Goal: Transaction & Acquisition: Purchase product/service

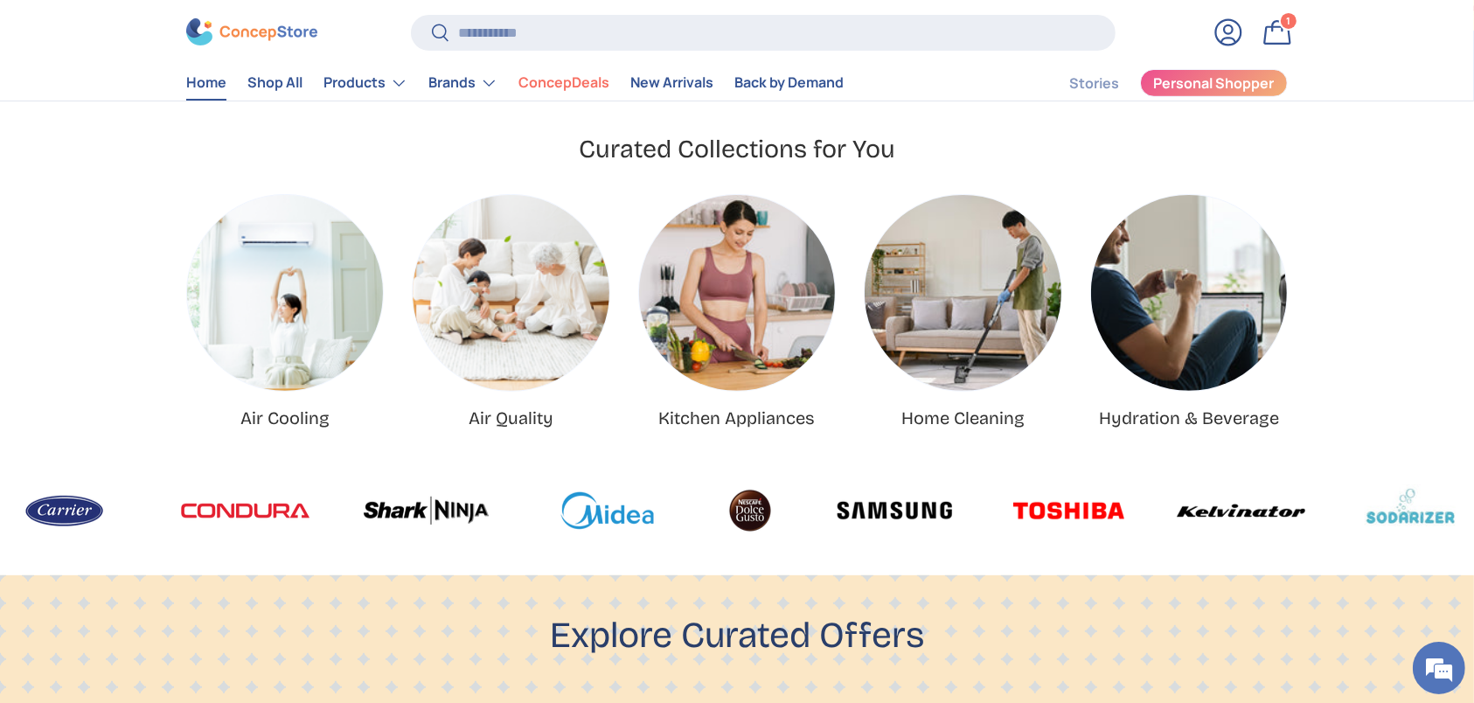
scroll to position [0, 4422]
click at [567, 36] on input "Search" at bounding box center [763, 33] width 705 height 36
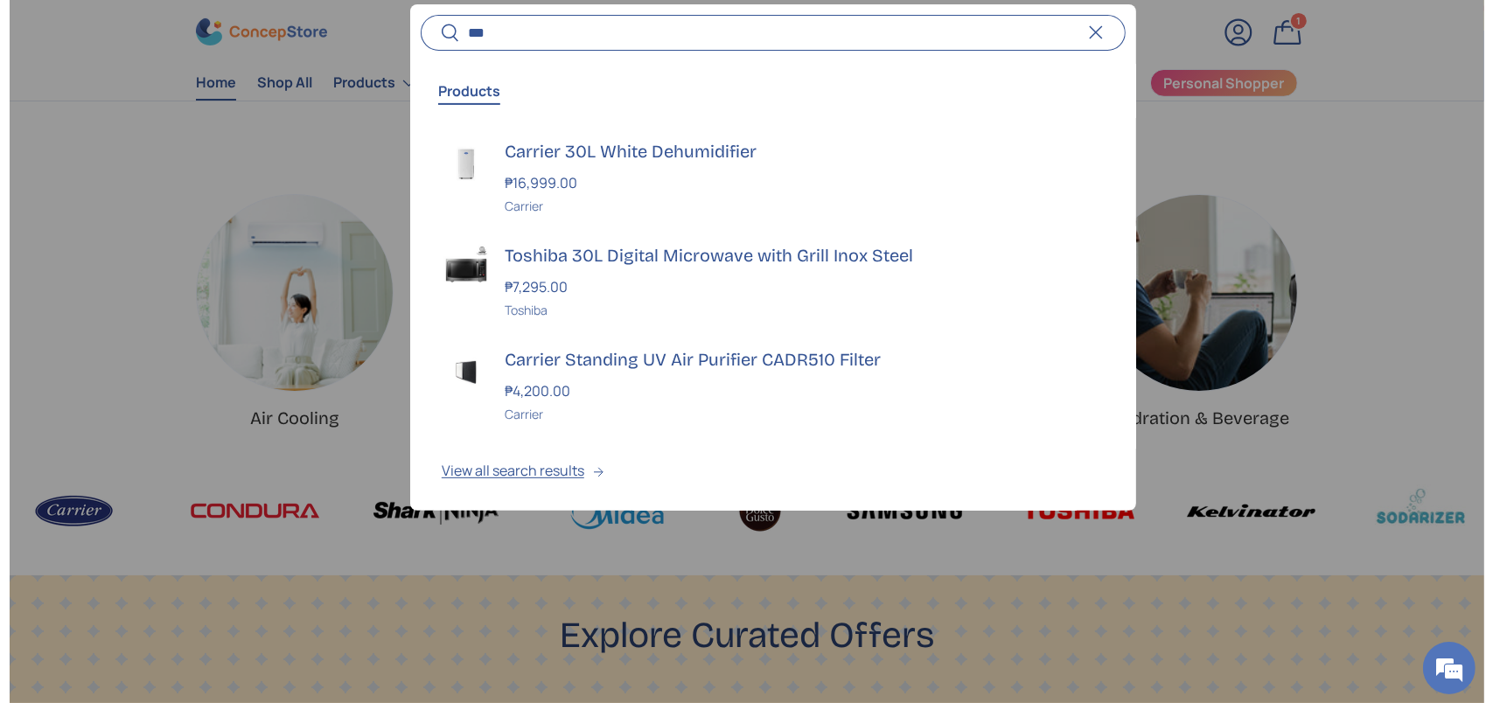
scroll to position [0, 4477]
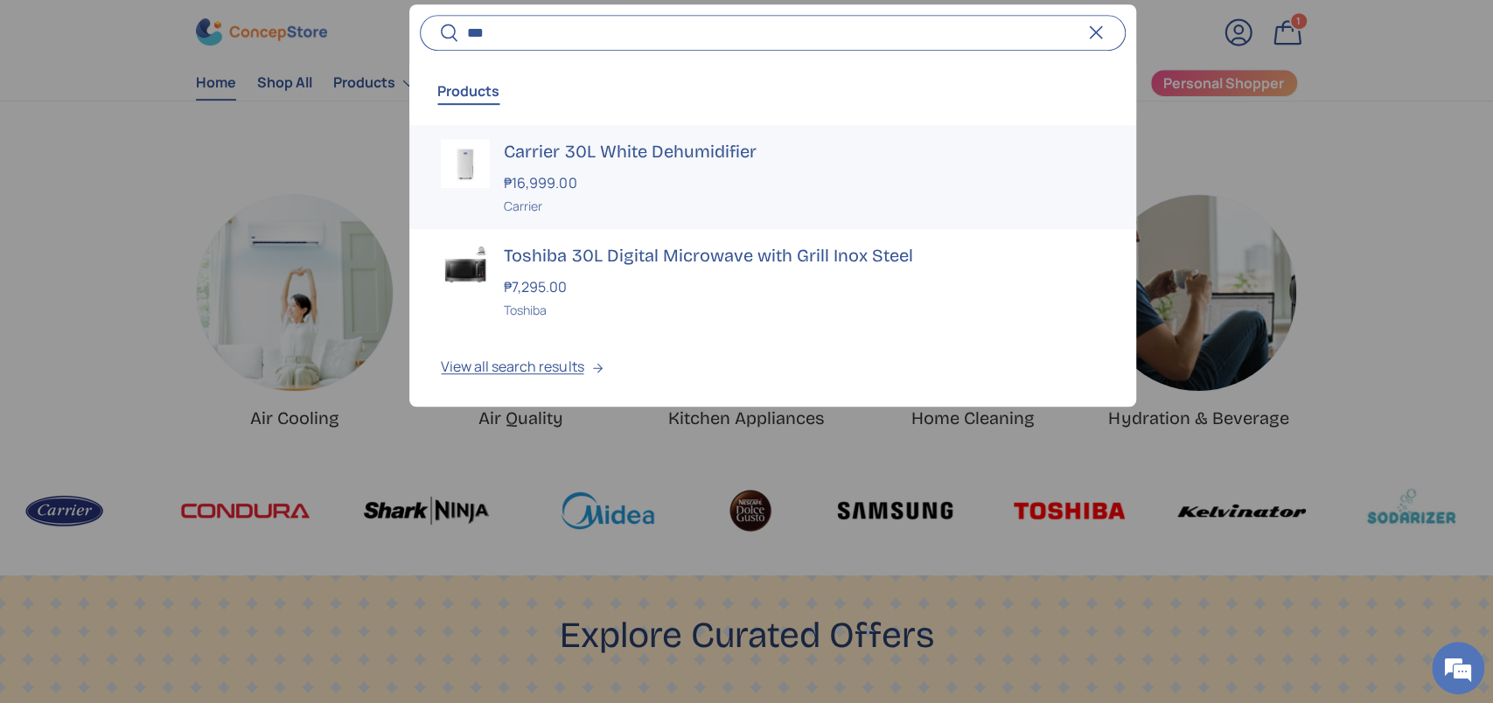
type input "***"
click at [603, 151] on h3 "Carrier 30L White Dehumidifier" at bounding box center [804, 151] width 600 height 24
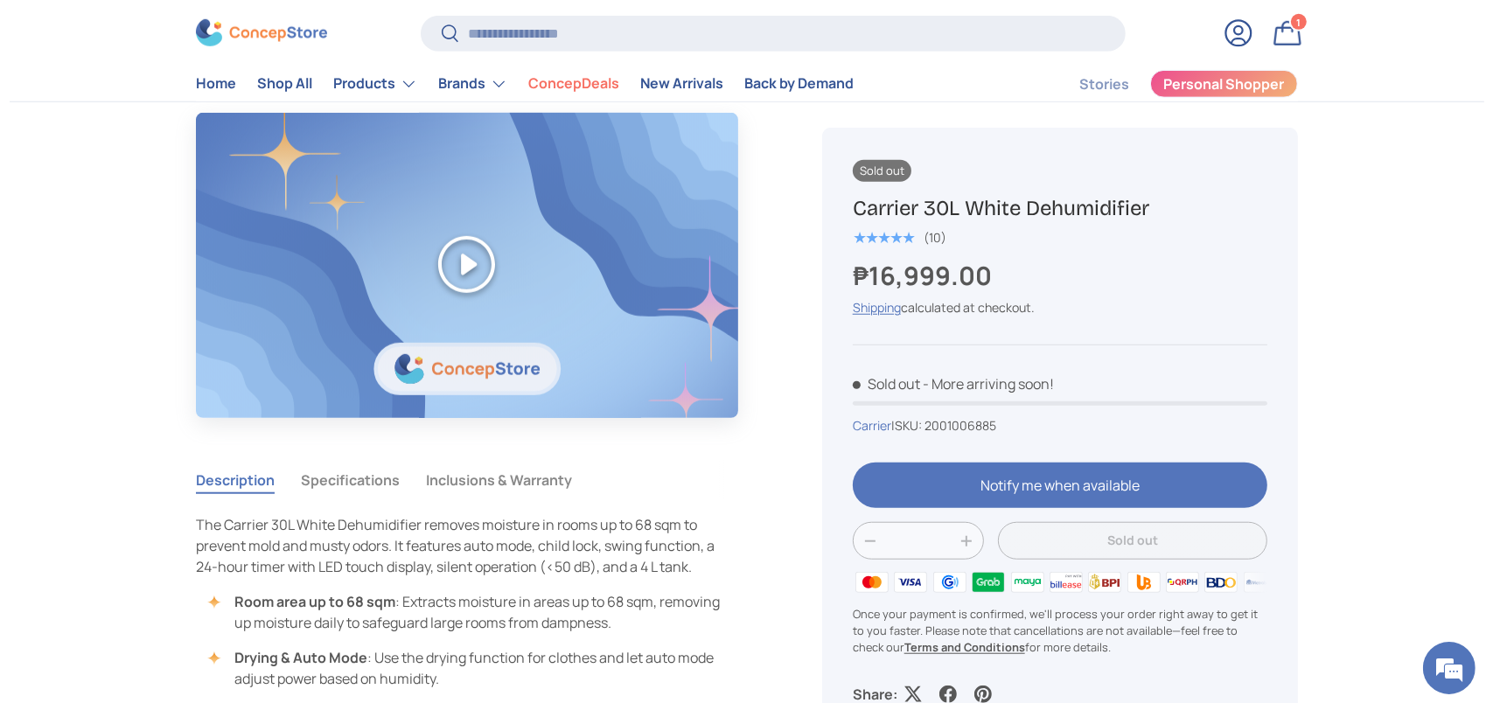
scroll to position [1283, 0]
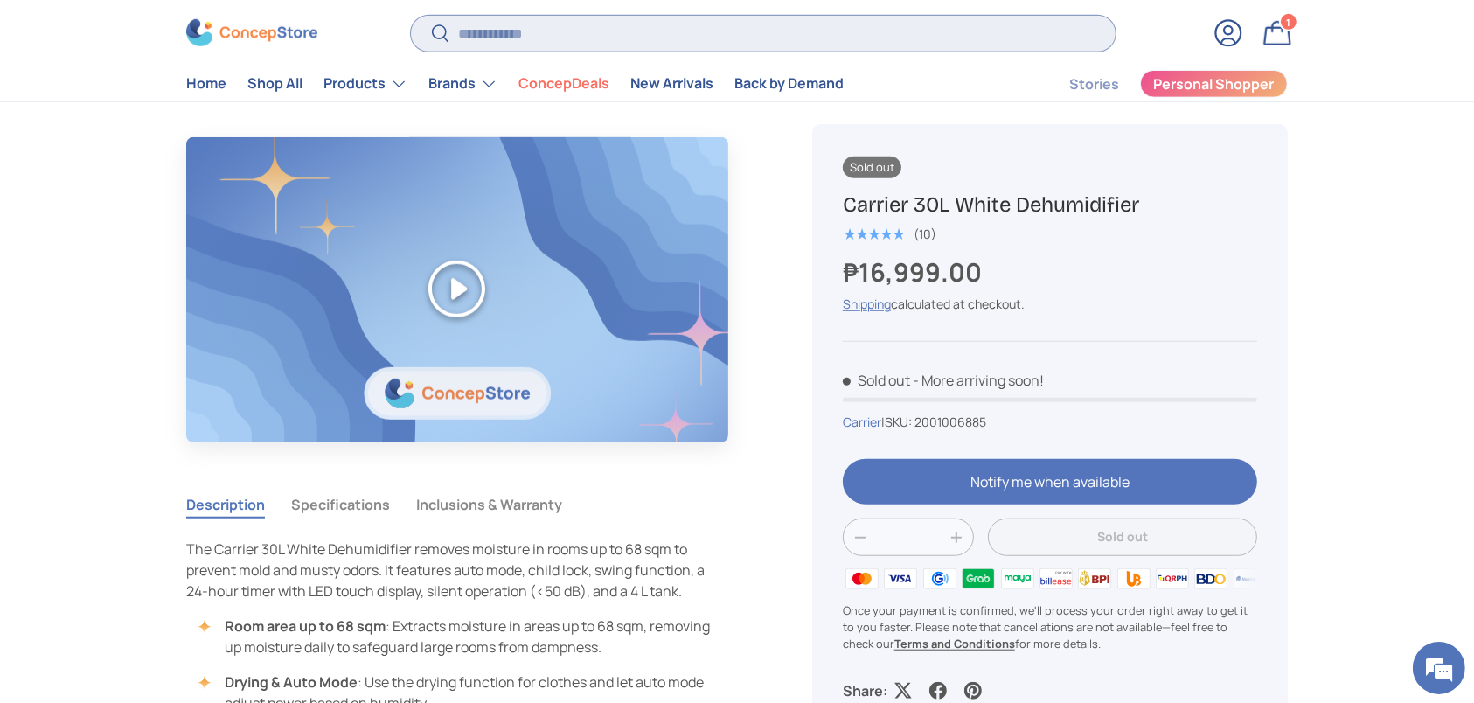
click at [574, 38] on input "Search" at bounding box center [763, 33] width 705 height 36
type input "***"
click at [411, 14] on button "Search" at bounding box center [430, 34] width 39 height 41
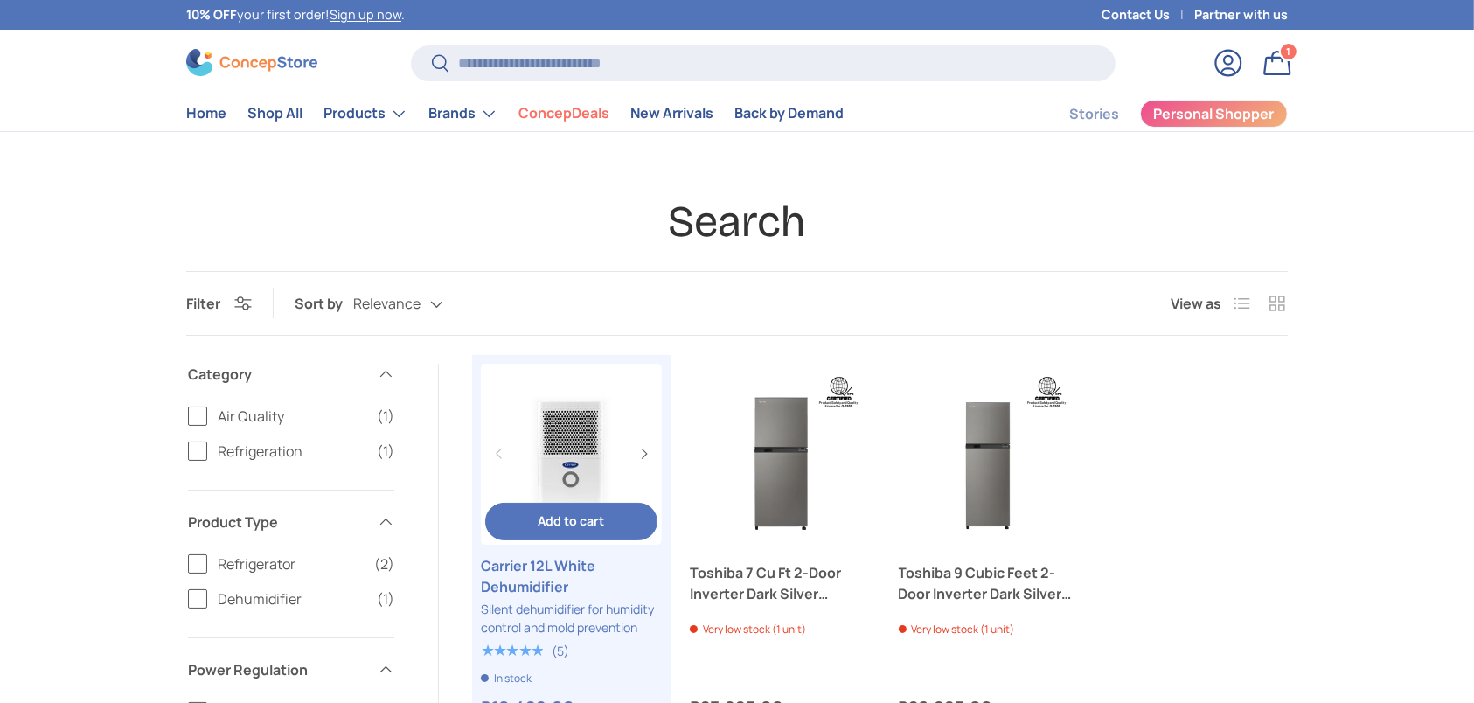
click at [512, 562] on link "Carrier 12L White Dehumidifier" at bounding box center [571, 576] width 181 height 42
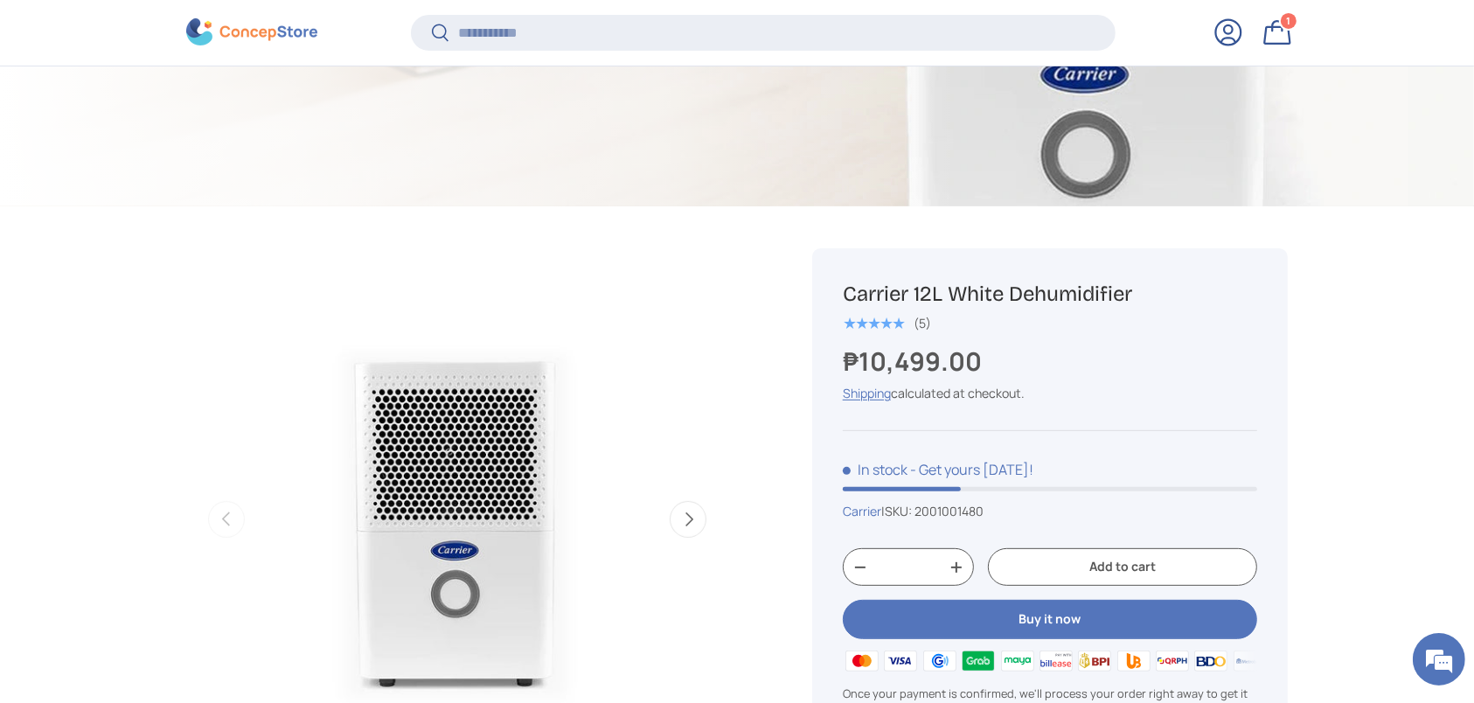
click at [705, 376] on img "Gallery Viewer" at bounding box center [457, 519] width 542 height 542
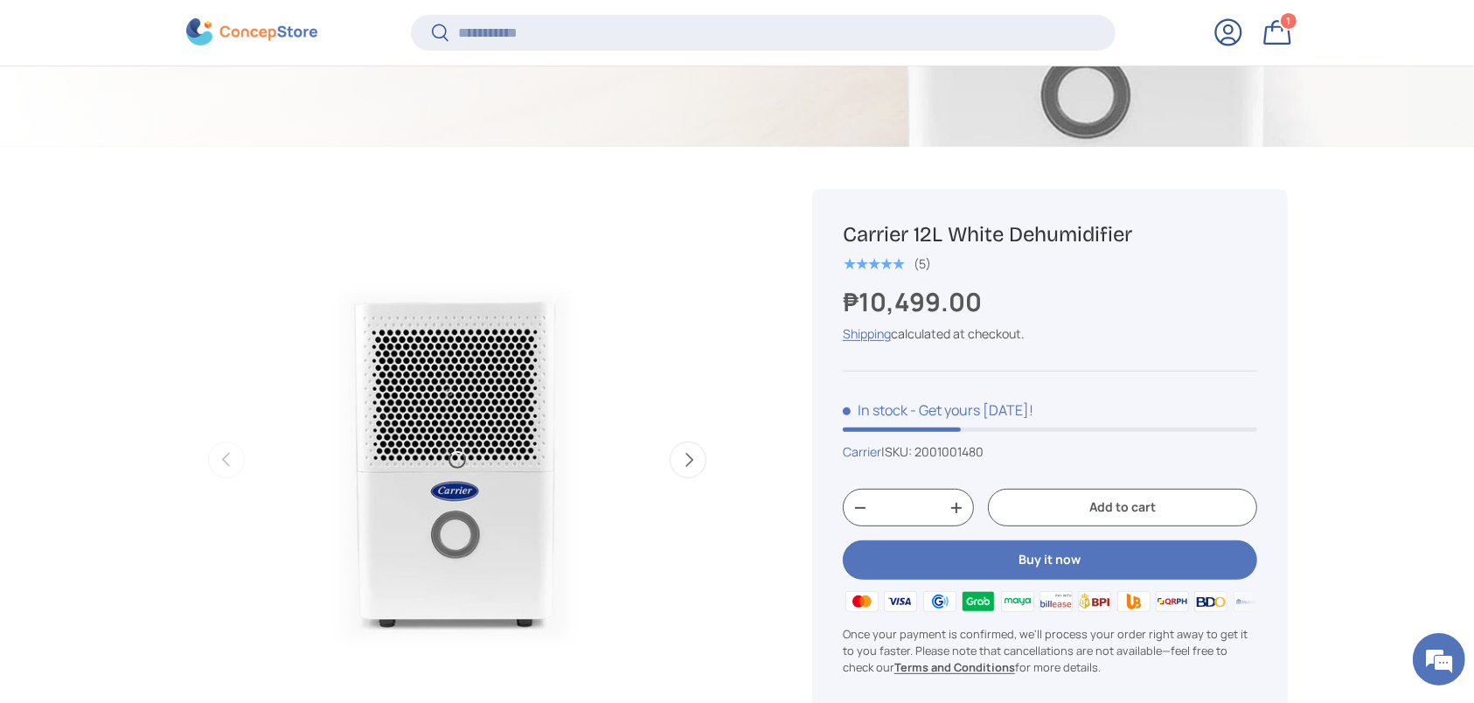
scroll to position [579, 0]
